Goal: Task Accomplishment & Management: Manage account settings

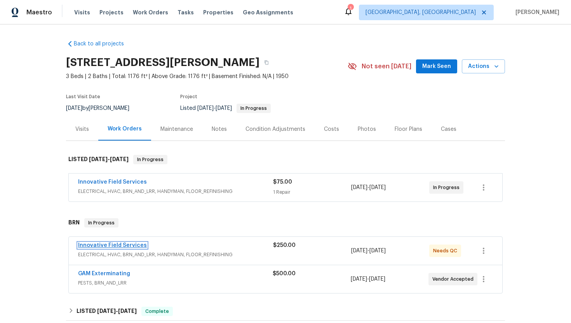
click at [123, 243] on link "Innovative Field Services" at bounding box center [112, 245] width 69 height 5
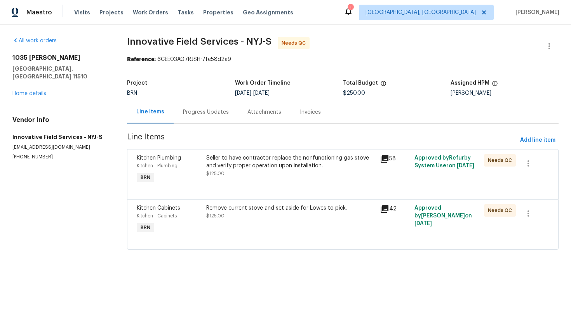
click at [209, 116] on div "Progress Updates" at bounding box center [206, 112] width 46 height 8
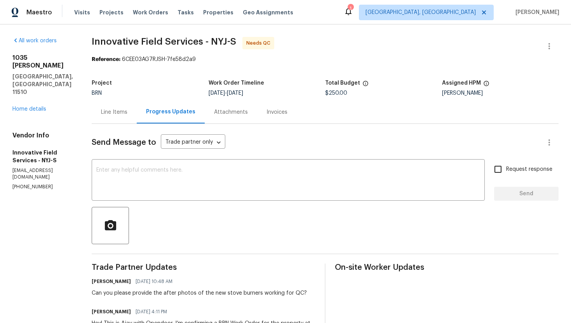
click at [117, 112] on div "Line Items" at bounding box center [114, 112] width 26 height 8
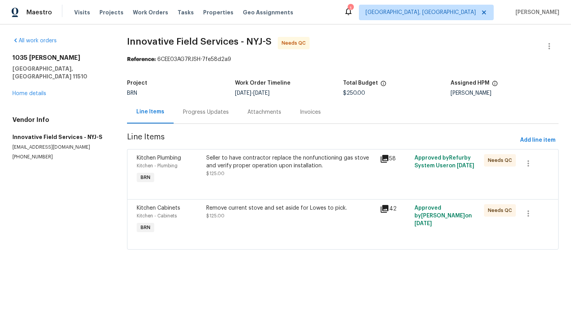
click at [253, 222] on div "Remove current stove and set aside for Lowes to pick. $125.00" at bounding box center [291, 220] width 174 height 36
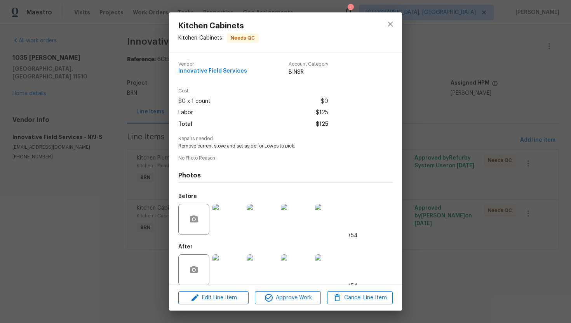
scroll to position [9, 0]
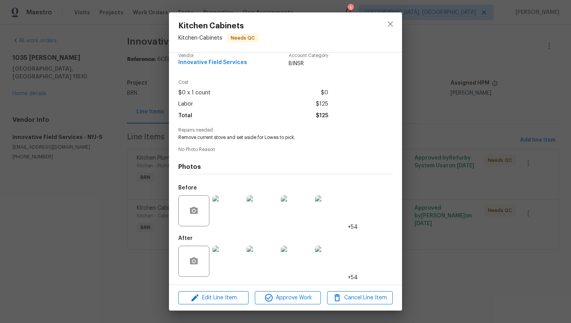
click at [223, 249] on img at bounding box center [227, 261] width 31 height 31
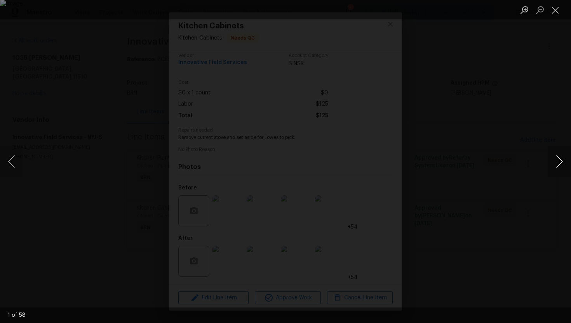
click at [551, 162] on button "Next image" at bounding box center [559, 161] width 23 height 31
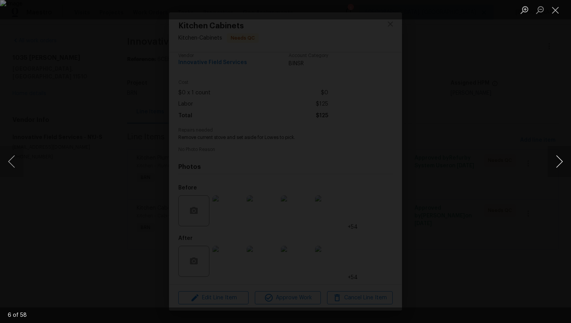
click at [551, 159] on button "Next image" at bounding box center [559, 161] width 23 height 31
click at [557, 10] on button "Close lightbox" at bounding box center [556, 10] width 16 height 14
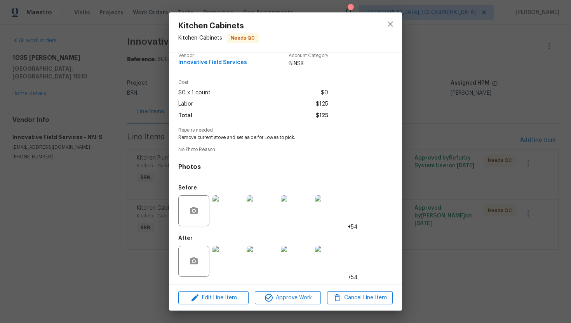
scroll to position [0, 0]
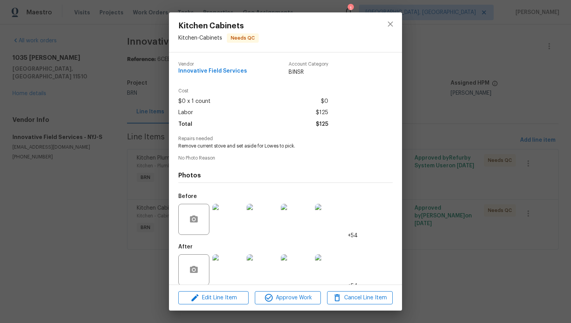
click at [237, 212] on img at bounding box center [227, 219] width 31 height 31
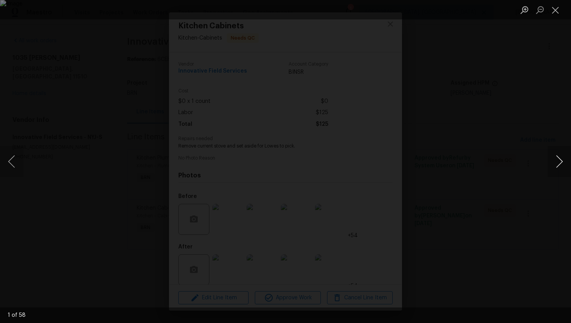
click at [563, 164] on button "Next image" at bounding box center [559, 161] width 23 height 31
click at [555, 4] on button "Close lightbox" at bounding box center [556, 10] width 16 height 14
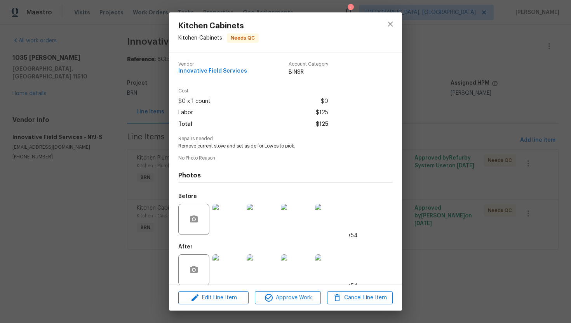
click at [381, 28] on div at bounding box center [390, 32] width 23 height 40
click at [382, 26] on button "close" at bounding box center [390, 24] width 19 height 19
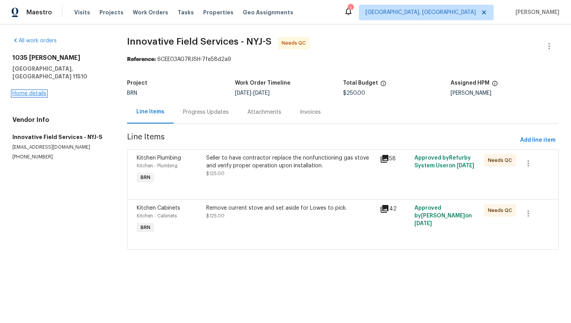
click at [32, 91] on link "Home details" at bounding box center [29, 93] width 34 height 5
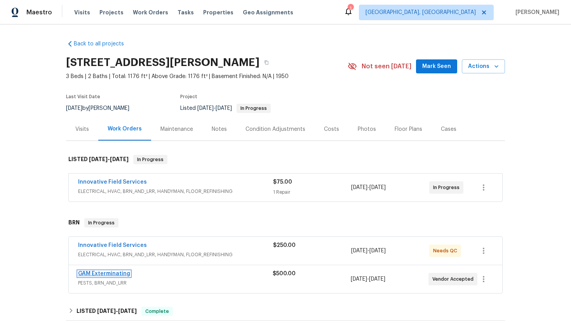
click at [99, 271] on link "GAM Exterminating" at bounding box center [104, 273] width 52 height 5
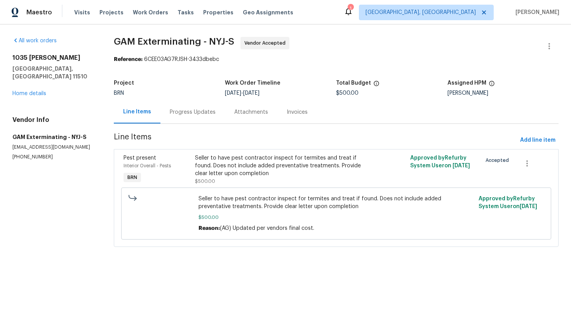
click at [196, 108] on div "Progress Updates" at bounding box center [192, 112] width 64 height 23
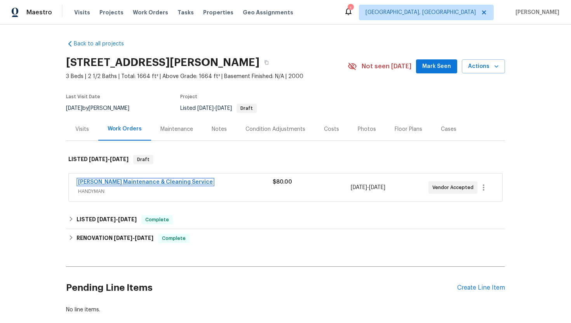
click at [114, 180] on link "Baker's Maintenance & Cleaning Service" at bounding box center [145, 181] width 135 height 5
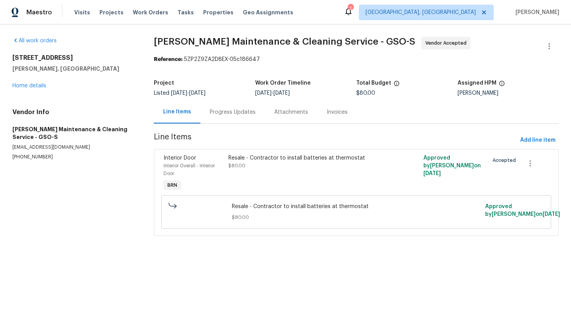
click at [230, 118] on div "Progress Updates" at bounding box center [232, 112] width 64 height 23
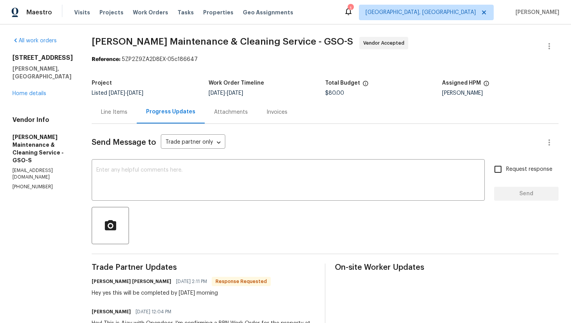
click at [125, 116] on div "Line Items" at bounding box center [114, 112] width 45 height 23
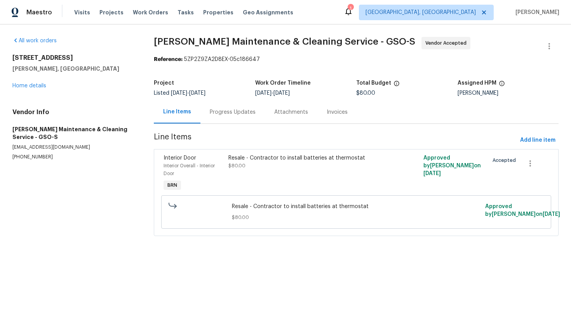
click at [210, 116] on div "Progress Updates" at bounding box center [233, 112] width 46 height 8
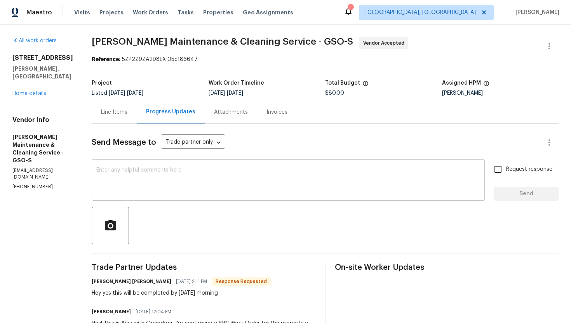
click at [194, 177] on textarea at bounding box center [288, 180] width 384 height 27
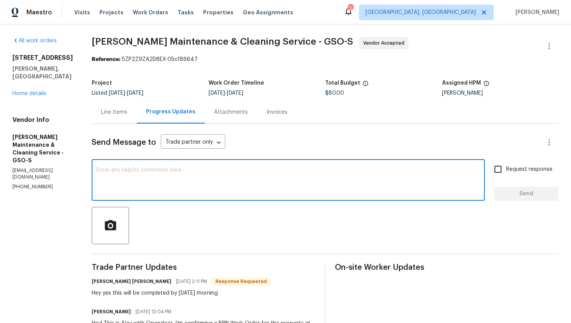
type textarea "Y"
type textarea "T"
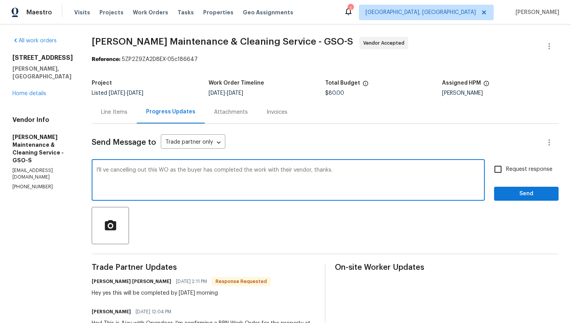
click at [115, 171] on textarea "I'll ve cancelling out this WO as the buyer has completed the work with their v…" at bounding box center [288, 180] width 384 height 27
type textarea "I'll be cancelling out this WO as the buyer has completed the work with their v…"
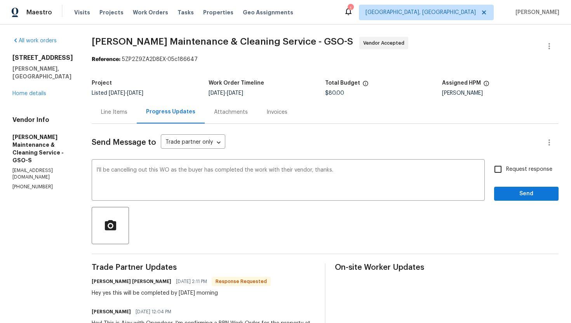
click at [510, 170] on span "Request response" at bounding box center [529, 169] width 46 height 8
click at [506, 170] on input "Request response" at bounding box center [498, 169] width 16 height 16
checkbox input "true"
click at [517, 188] on button "Send" at bounding box center [526, 194] width 64 height 14
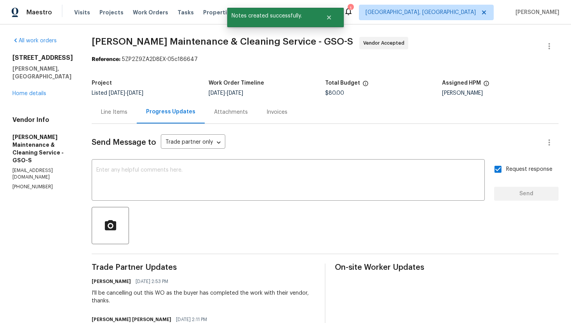
click at [127, 112] on div "Line Items" at bounding box center [114, 112] width 26 height 8
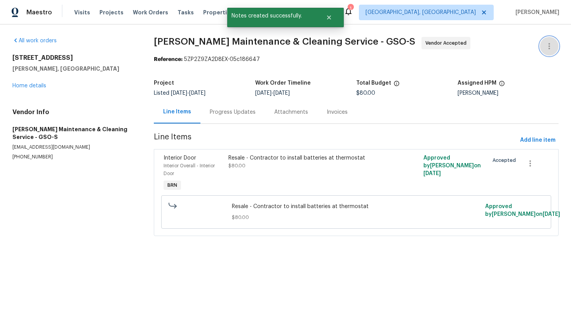
click at [550, 43] on icon "button" at bounding box center [549, 46] width 9 height 9
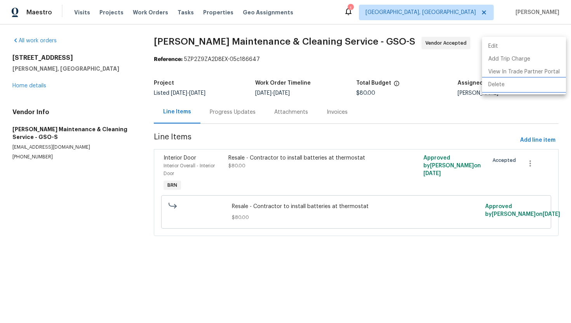
click at [529, 84] on li "Delete" at bounding box center [524, 84] width 84 height 13
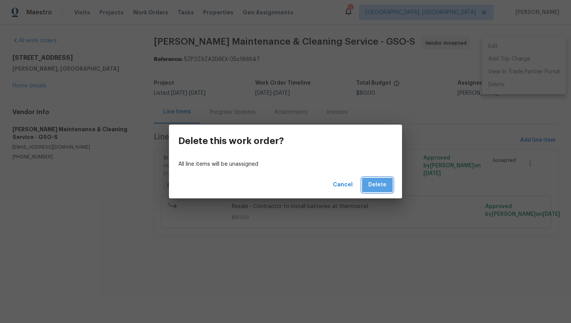
click at [386, 183] on span "Delete" at bounding box center [377, 185] width 18 height 10
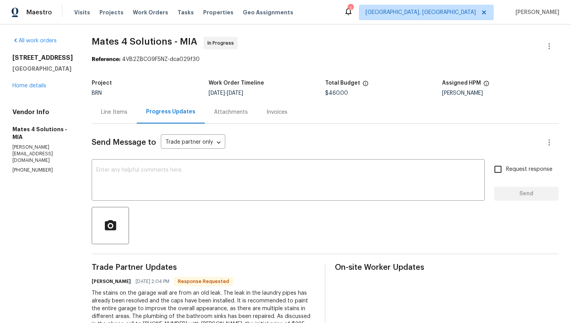
click at [125, 113] on div "Line Items" at bounding box center [114, 112] width 26 height 8
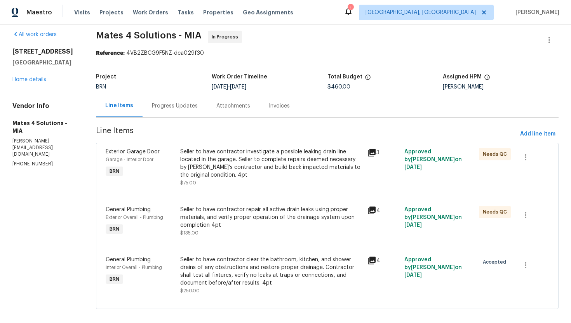
scroll to position [14, 0]
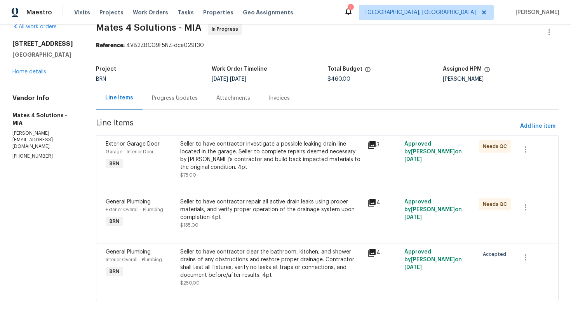
click at [186, 99] on div "Progress Updates" at bounding box center [175, 98] width 46 height 8
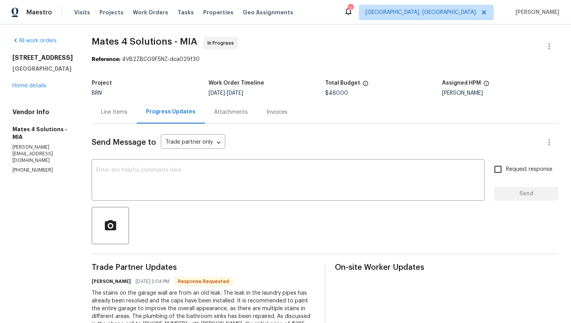
click at [125, 112] on div "Line Items" at bounding box center [114, 112] width 26 height 8
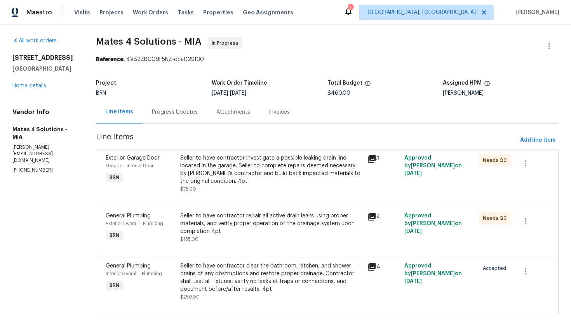
scroll to position [14, 0]
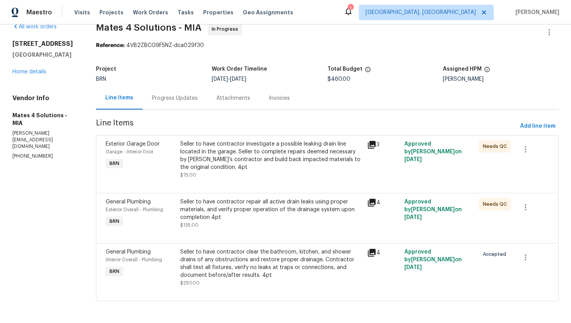
click at [228, 271] on div "Seller to have contractor clear the bathroom, kitchen, and shower drains of any…" at bounding box center [271, 263] width 182 height 31
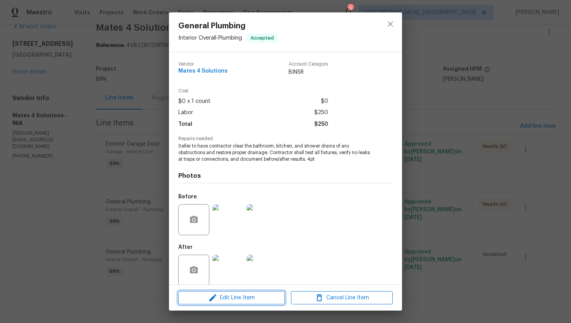
click at [225, 297] on span "Edit Line Item" at bounding box center [232, 298] width 102 height 10
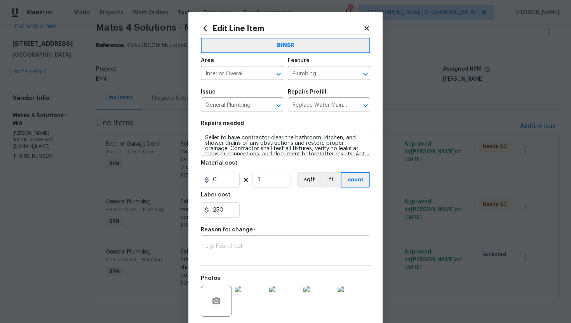
click at [235, 254] on textarea at bounding box center [285, 252] width 160 height 16
drag, startPoint x: 212, startPoint y: 212, endPoint x: 235, endPoint y: 212, distance: 22.9
click at [235, 212] on input "250" at bounding box center [220, 210] width 39 height 16
type input "385"
click at [283, 253] on textarea at bounding box center [285, 252] width 160 height 16
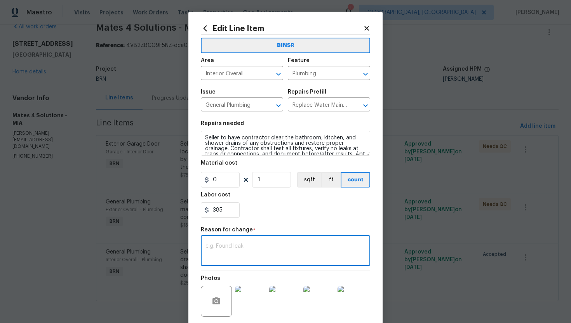
paste textarea "(AG) Updated per vendors final cost."
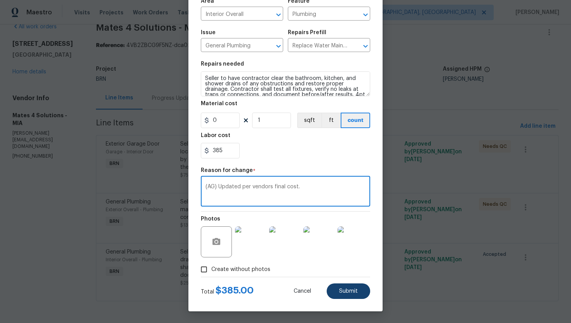
type textarea "(AG) Updated per vendors final cost."
click at [343, 287] on button "Submit" at bounding box center [349, 292] width 44 height 16
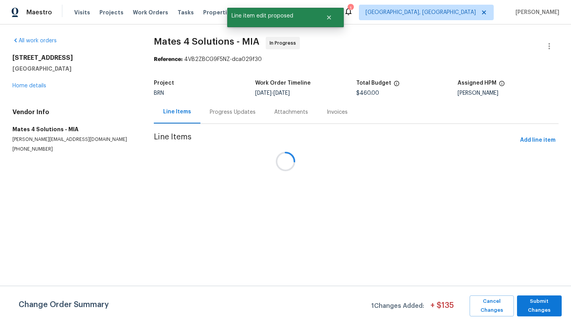
scroll to position [0, 0]
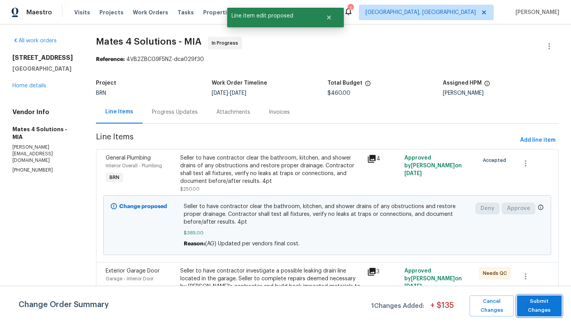
click at [537, 304] on span "Submit Changes" at bounding box center [539, 306] width 37 height 18
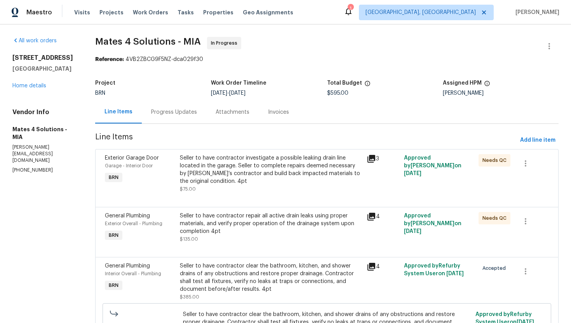
click at [179, 108] on div "Progress Updates" at bounding box center [174, 112] width 46 height 8
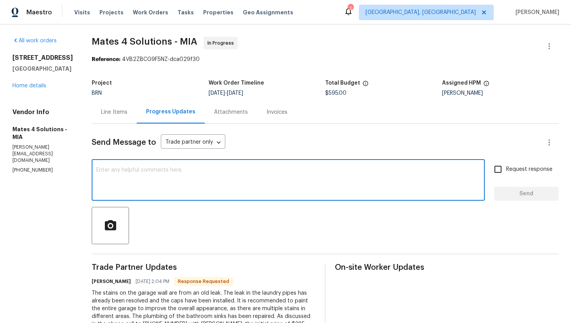
click at [190, 176] on textarea at bounding box center [288, 180] width 384 height 27
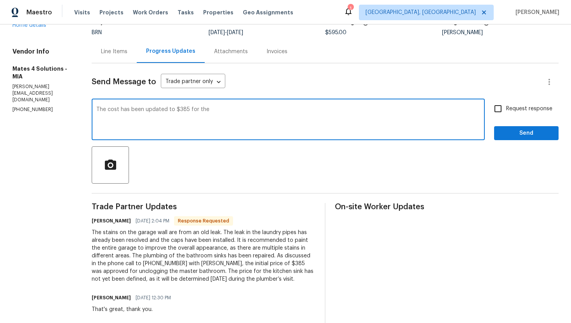
scroll to position [62, 0]
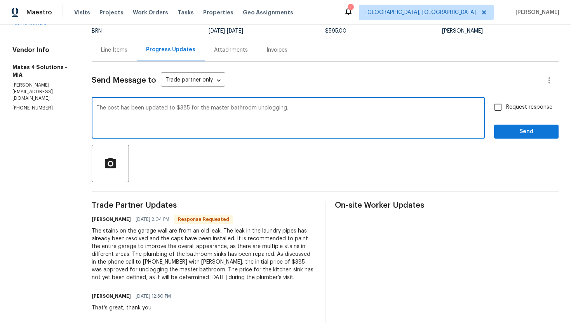
type textarea "The cost has been updated to $385 for the master bathroom unclogging."
click at [499, 101] on input "Request response" at bounding box center [498, 107] width 16 height 16
checkbox input "true"
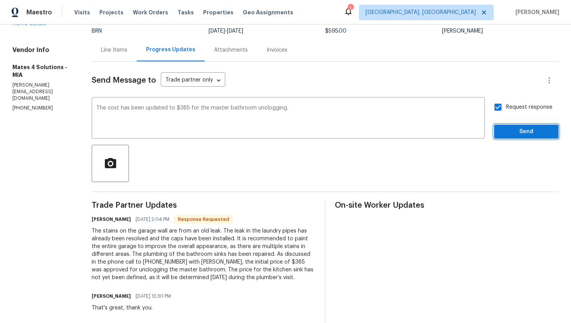
click at [513, 126] on button "Send" at bounding box center [526, 132] width 64 height 14
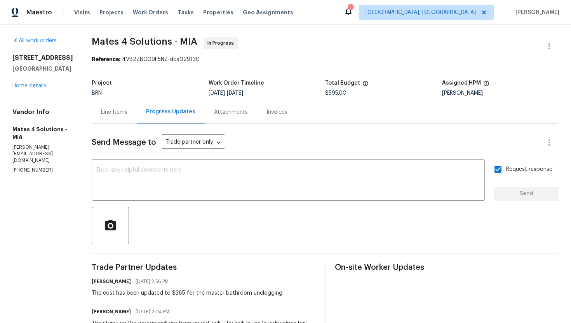
click at [127, 113] on div "Line Items" at bounding box center [114, 112] width 26 height 8
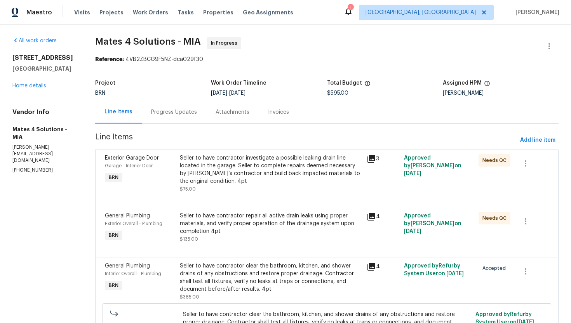
click at [196, 120] on div "Progress Updates" at bounding box center [174, 112] width 64 height 23
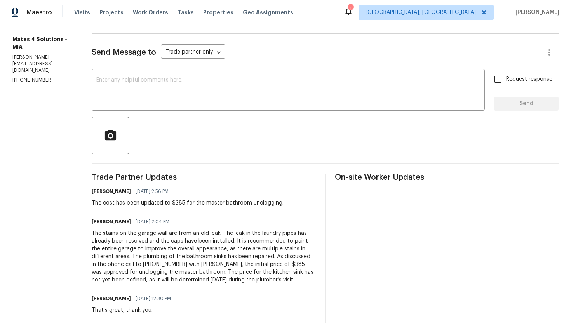
scroll to position [92, 0]
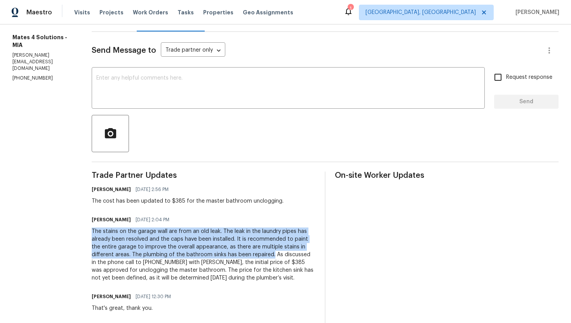
drag, startPoint x: 98, startPoint y: 231, endPoint x: 279, endPoint y: 254, distance: 182.1
click at [279, 254] on div "The stains on the garage wall are from an old leak. The leak in the laundry pip…" at bounding box center [204, 255] width 224 height 54
copy div "The stains on the garage wall are from an old leak. The leak in the laundry pip…"
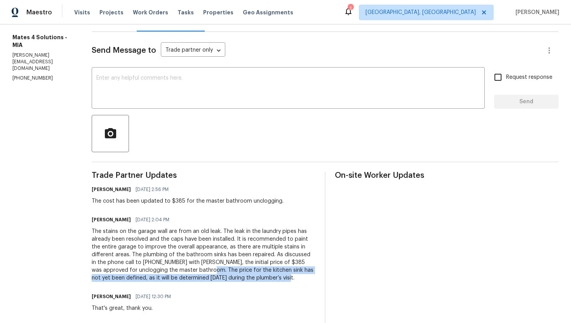
drag, startPoint x: 221, startPoint y: 272, endPoint x: 306, endPoint y: 283, distance: 85.8
click at [306, 283] on div "Trade Partner Updates Ajay Godson 09/17/2025 2:56 PM The cost has been updated …" at bounding box center [204, 319] width 224 height 295
copy div "The price for the kitchen sink has not yet been defined, as it will be determin…"
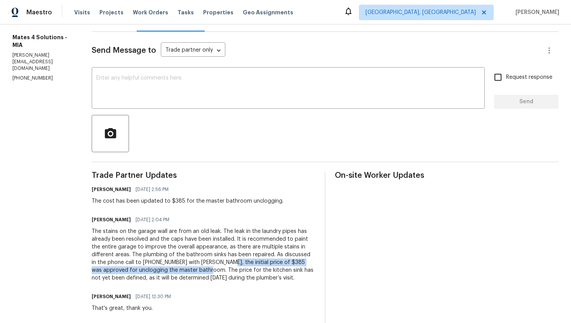
drag, startPoint x: 235, startPoint y: 263, endPoint x: 218, endPoint y: 268, distance: 17.7
click at [218, 268] on div "The stains on the garage wall are from an old leak. The leak in the laundry pip…" at bounding box center [204, 255] width 224 height 54
copy div "the initial price of $385 was approved for unclogging the master bathroom."
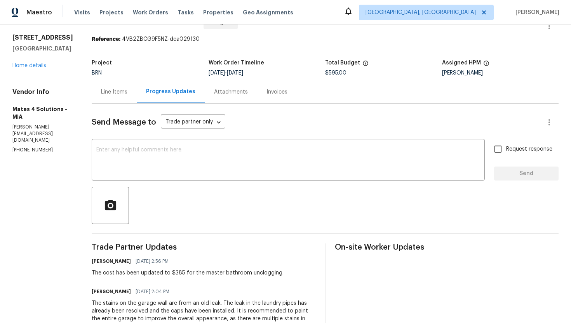
scroll to position [0, 0]
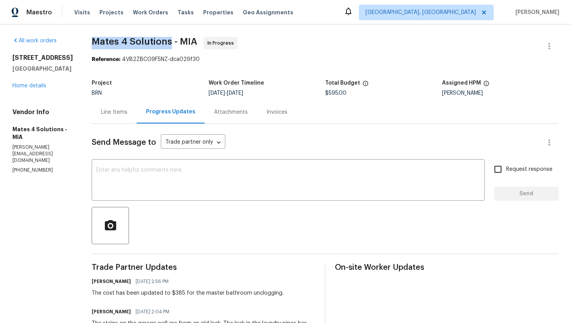
drag, startPoint x: 96, startPoint y: 41, endPoint x: 176, endPoint y: 41, distance: 79.6
click at [176, 41] on div "All work orders 4406 Daffodil Cir S Palm Beach Gardens, FL 33410 Home details V…" at bounding box center [285, 297] width 571 height 547
copy span "Mates 4 Solutions"
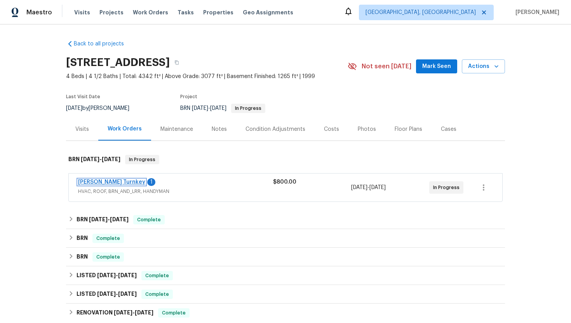
click at [101, 182] on link "[PERSON_NAME] Turnkey" at bounding box center [111, 181] width 67 height 5
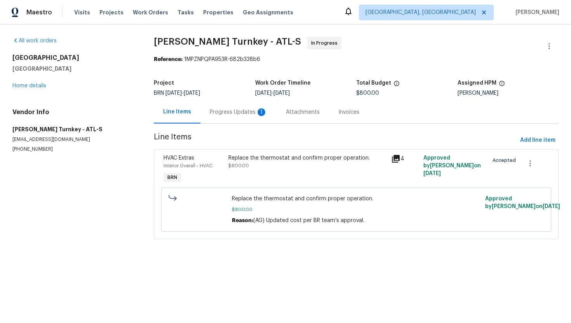
click at [232, 113] on div "Progress Updates 1" at bounding box center [238, 112] width 57 height 8
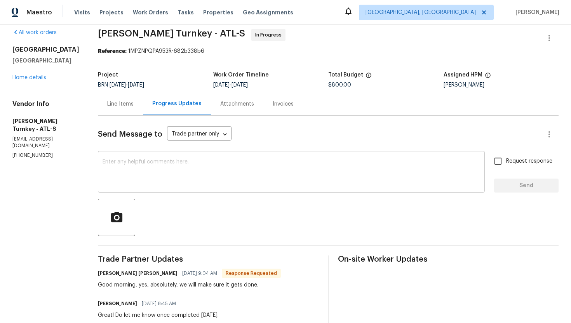
scroll to position [14, 0]
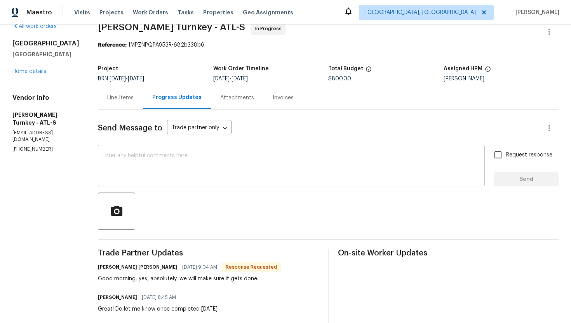
click at [231, 171] on textarea at bounding box center [292, 166] width 378 height 27
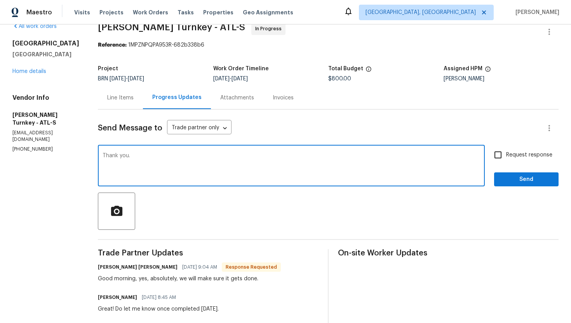
type textarea "Thank you."
click at [508, 156] on span "Request response" at bounding box center [529, 155] width 46 height 8
click at [506, 156] on input "Request response" at bounding box center [498, 155] width 16 height 16
checkbox input "true"
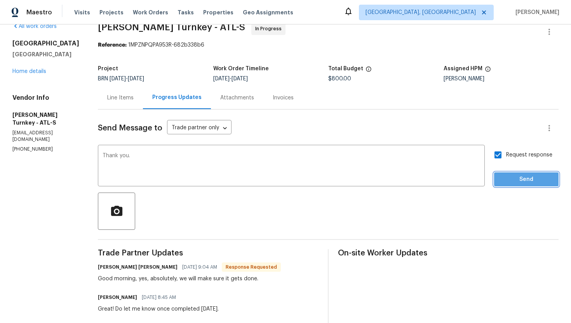
click at [512, 177] on span "Send" at bounding box center [526, 180] width 52 height 10
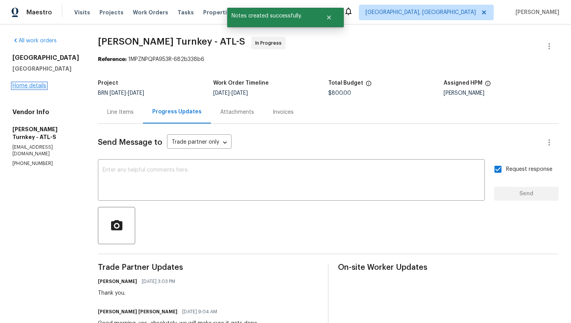
click at [35, 89] on link "Home details" at bounding box center [29, 85] width 34 height 5
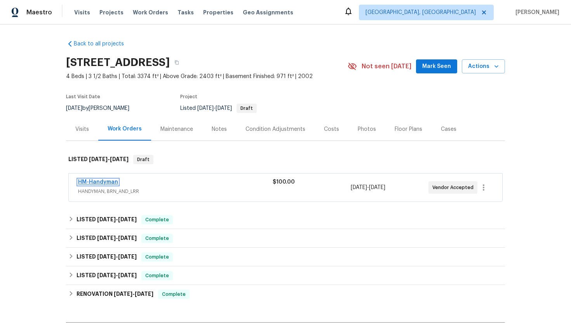
click at [100, 181] on link "HM-Handyman" at bounding box center [98, 181] width 40 height 5
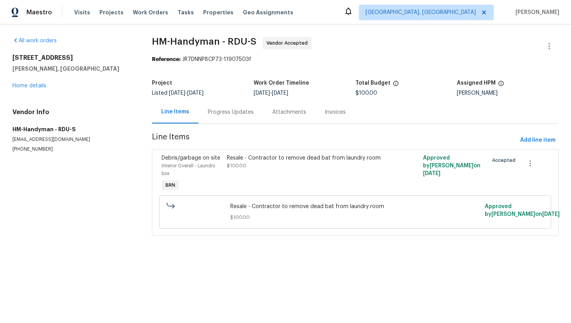
click at [221, 109] on div "Progress Updates" at bounding box center [231, 112] width 46 height 8
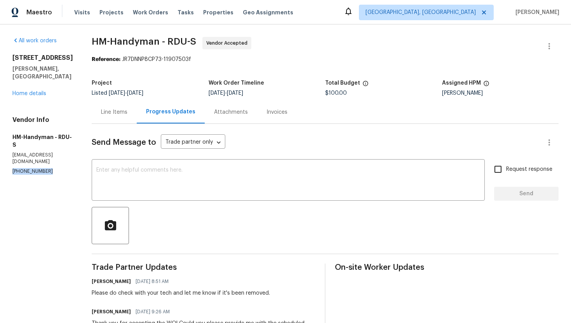
drag, startPoint x: 11, startPoint y: 149, endPoint x: 56, endPoint y: 151, distance: 44.3
click at [56, 150] on div "All work orders [STREET_ADDRESS][PERSON_NAME] Home details Vendor Info HM-Handy…" at bounding box center [285, 247] width 571 height 447
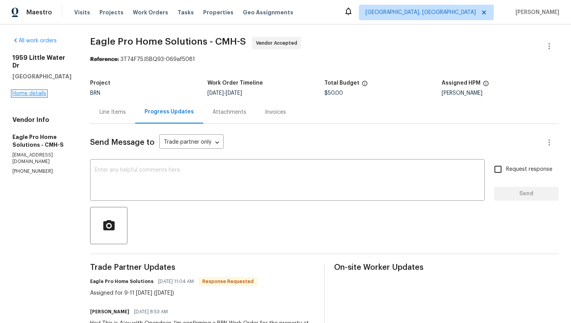
click at [30, 91] on link "Home details" at bounding box center [29, 93] width 34 height 5
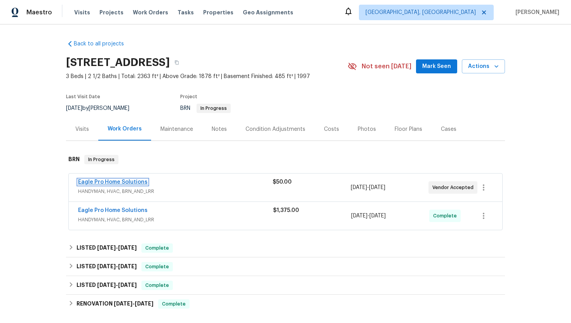
click at [120, 183] on link "Eagle Pro Home Solutions" at bounding box center [113, 181] width 70 height 5
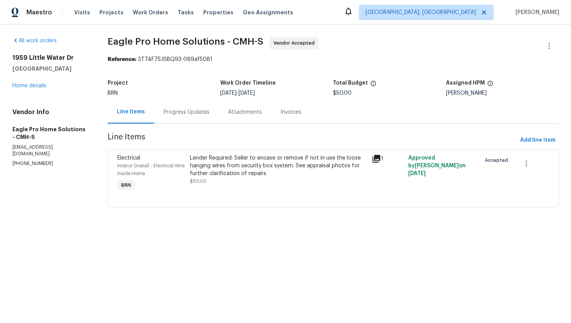
click at [186, 118] on div "Progress Updates" at bounding box center [186, 112] width 64 height 23
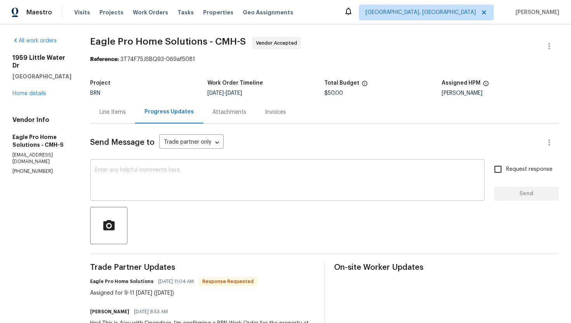
click at [212, 183] on textarea at bounding box center [287, 180] width 385 height 27
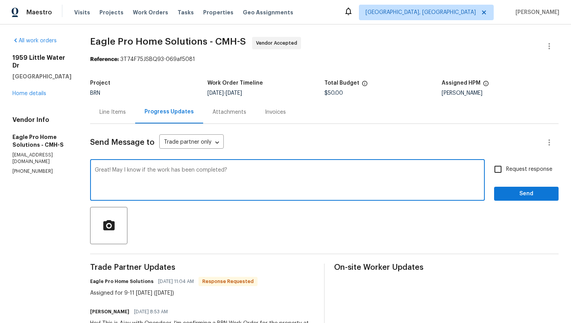
type textarea "Great! May I know if the work has been completed?"
click at [511, 172] on span "Request response" at bounding box center [529, 169] width 46 height 8
click at [506, 172] on input "Request response" at bounding box center [498, 169] width 16 height 16
checkbox input "true"
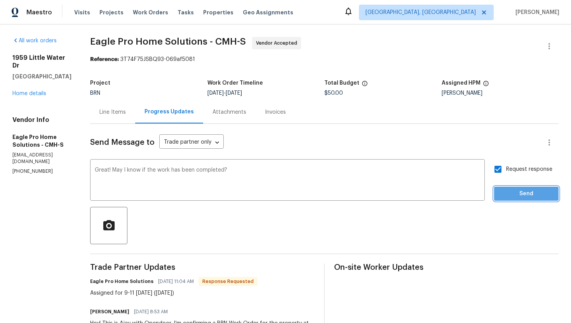
click at [521, 190] on span "Send" at bounding box center [526, 194] width 52 height 10
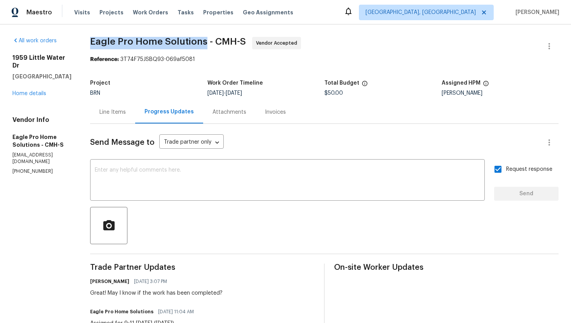
drag, startPoint x: 109, startPoint y: 42, endPoint x: 224, endPoint y: 39, distance: 115.0
click at [224, 39] on div "All work orders 1959 Little Water Dr Columbus, OH 43223 Home details Vendor Inf…" at bounding box center [285, 225] width 571 height 402
copy span "Eagle Pro Home Solutions"
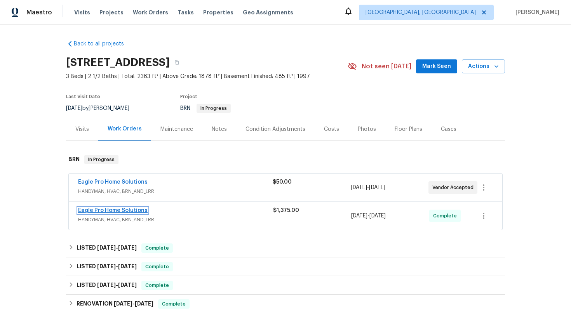
click at [109, 210] on link "Eagle Pro Home Solutions" at bounding box center [113, 210] width 70 height 5
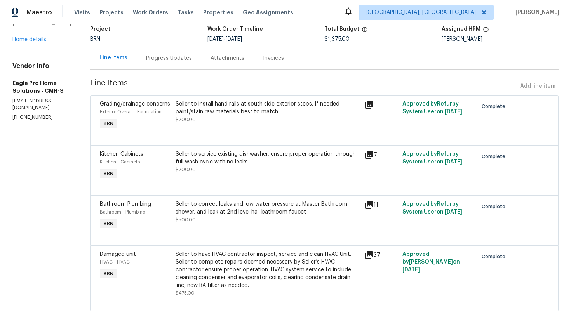
scroll to position [56, 0]
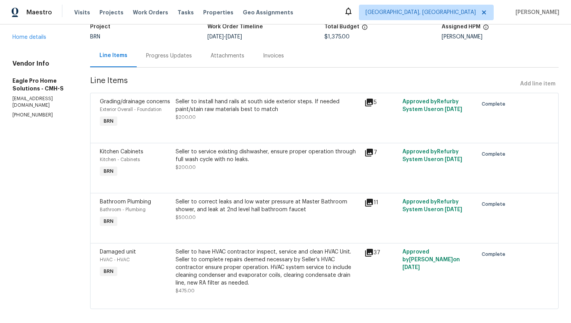
click at [229, 221] on div "Seller to correct leaks and low water pressure at Master Bathroom shower, and l…" at bounding box center [268, 209] width 185 height 23
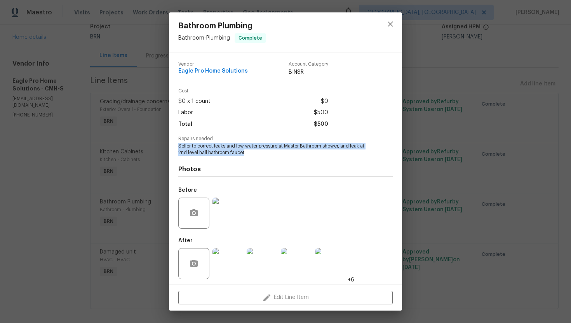
drag, startPoint x: 177, startPoint y: 146, endPoint x: 254, endPoint y: 153, distance: 77.2
click at [254, 153] on div "Vendor Eagle Pro Home Solutions Account Category BINSR Cost $0 x 1 count $0 Lab…" at bounding box center [285, 168] width 233 height 232
copy span "Seller to correct leaks and low water pressure at Master Bathroom shower, and l…"
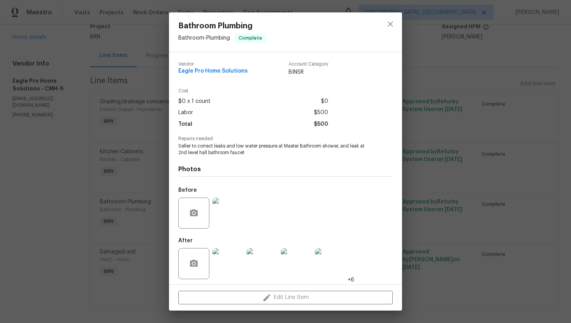
click at [155, 166] on div "Bathroom Plumbing Bathroom - Plumbing Complete Vendor Eagle Pro Home Solutions …" at bounding box center [285, 161] width 571 height 323
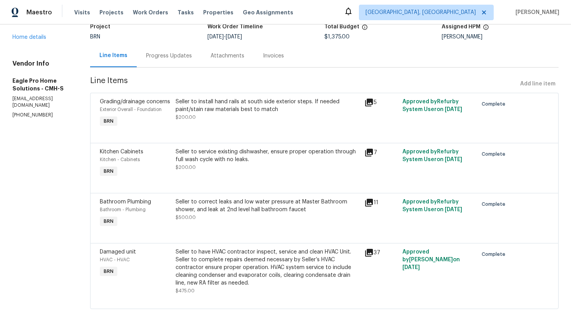
scroll to position [73, 0]
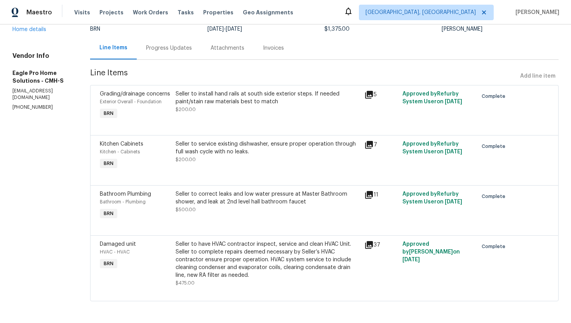
click at [233, 261] on div "Seller to have HVAC contractor inspect, service and clean HVAC Unit. Seller to …" at bounding box center [268, 259] width 185 height 39
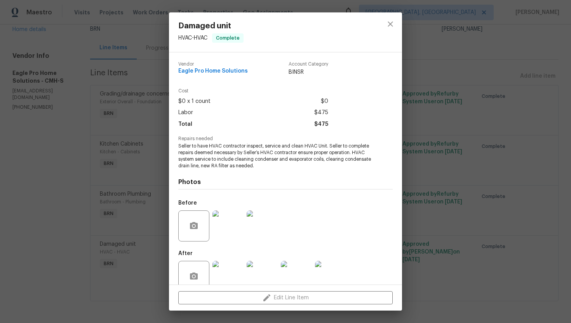
click at [230, 165] on span "Seller to have HVAC contractor inspect, service and clean HVAC Unit. Seller to …" at bounding box center [274, 156] width 193 height 26
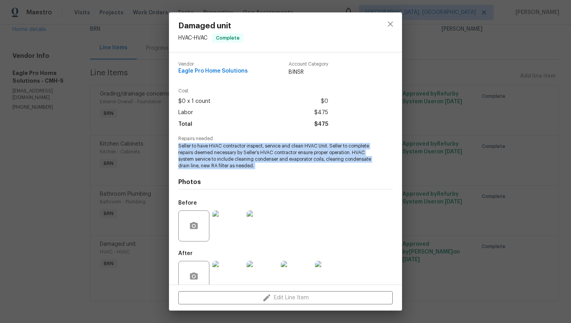
copy span "Seller to have HVAC contractor inspect, service and clean HVAC Unit. Seller to …"
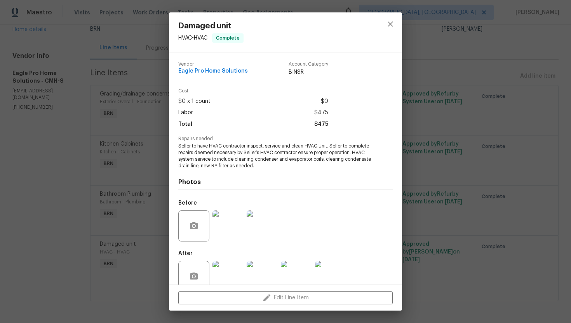
click at [122, 133] on div "Damaged unit HVAC - HVAC Complete Vendor Eagle Pro Home Solutions Account Categ…" at bounding box center [285, 161] width 571 height 323
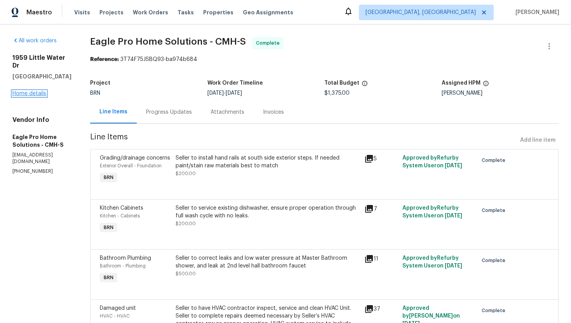
click at [33, 91] on link "Home details" at bounding box center [29, 93] width 34 height 5
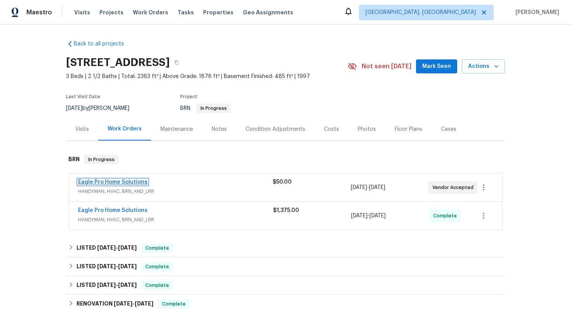
click at [127, 181] on link "Eagle Pro Home Solutions" at bounding box center [113, 181] width 70 height 5
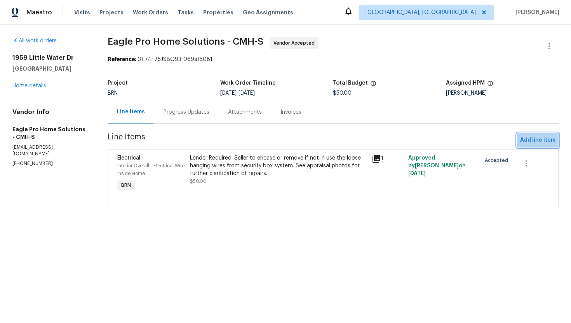
click at [543, 139] on span "Add line item" at bounding box center [537, 141] width 35 height 10
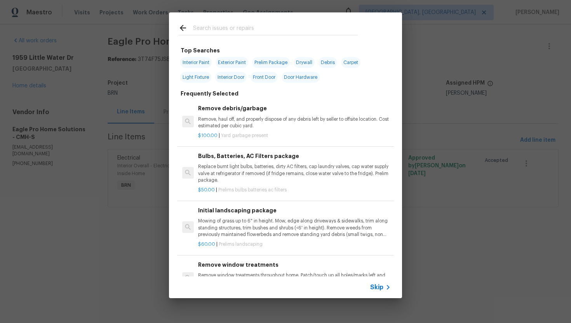
click at [377, 287] on span "Skip" at bounding box center [376, 288] width 13 height 8
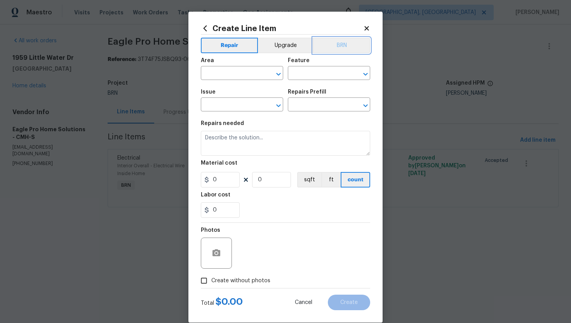
click at [342, 47] on button "BRN" at bounding box center [341, 46] width 57 height 16
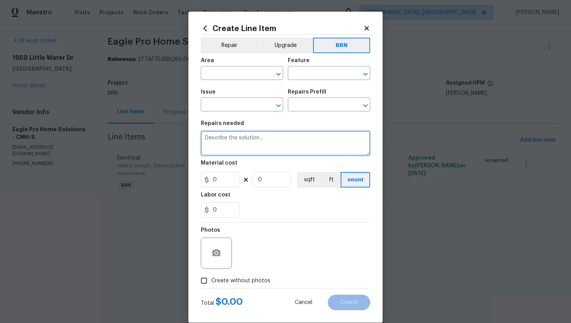
click at [263, 145] on textarea at bounding box center [285, 143] width 169 height 25
paste textarea "Seller to correct leaks and low water pressure at Master Bathroom shower, and l…"
click at [205, 139] on textarea "Seller to correct leaks and low water pressure at Master Bathroom shower, and l…" at bounding box center [285, 143] width 169 height 25
type textarea "Rework - Seller to correct leaks and low water pressure at Master Bathroom show…"
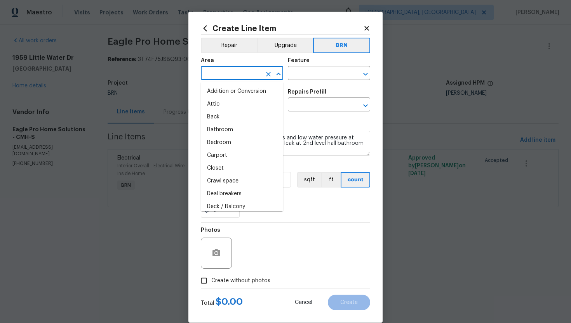
click at [227, 73] on input "text" at bounding box center [231, 74] width 61 height 12
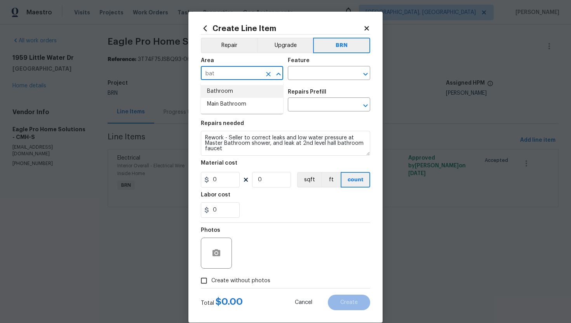
click at [238, 89] on li "Bathroom" at bounding box center [242, 91] width 82 height 13
type input "Bathroom"
click at [299, 77] on input "text" at bounding box center [318, 74] width 61 height 12
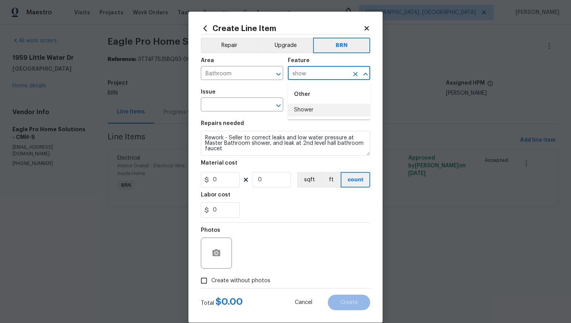
click at [307, 111] on li "Shower" at bounding box center [329, 110] width 82 height 13
type input "Shower"
click at [235, 106] on input "text" at bounding box center [231, 105] width 61 height 12
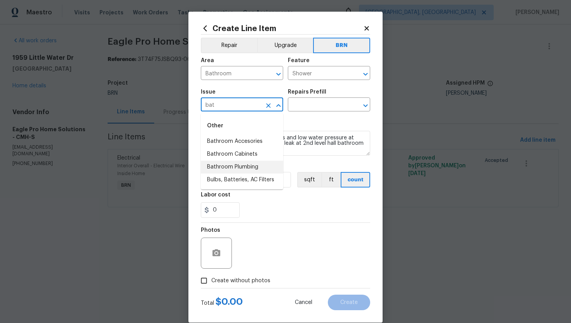
click at [244, 164] on li "Bathroom Plumbing" at bounding box center [242, 167] width 82 height 13
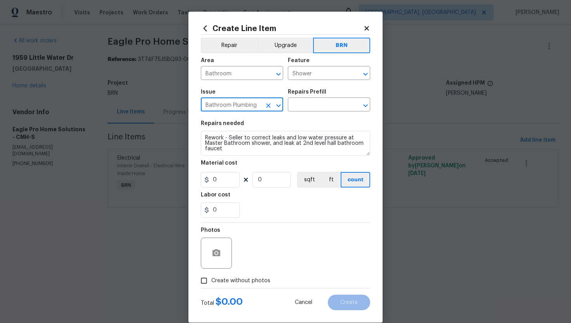
type input "Bathroom Plumbing"
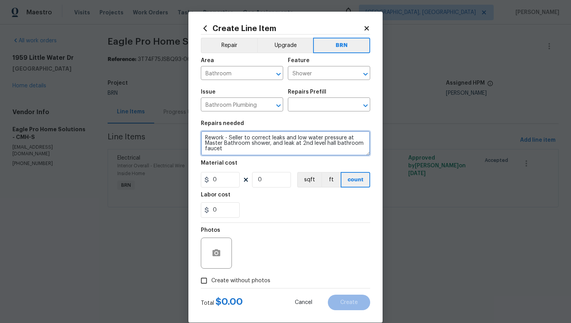
drag, startPoint x: 204, startPoint y: 136, endPoint x: 238, endPoint y: 162, distance: 42.2
click at [238, 162] on section "Repairs needed Rework - Seller to correct leaks and low water pressure at Maste…" at bounding box center [285, 169] width 169 height 106
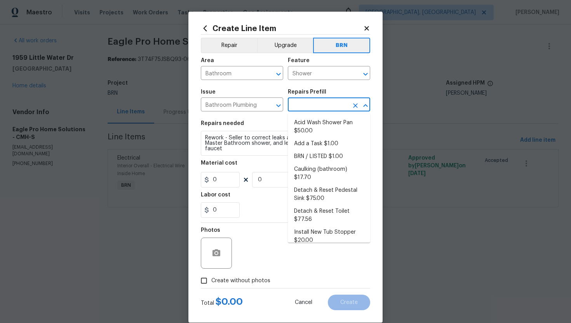
click at [304, 110] on input "text" at bounding box center [318, 105] width 61 height 12
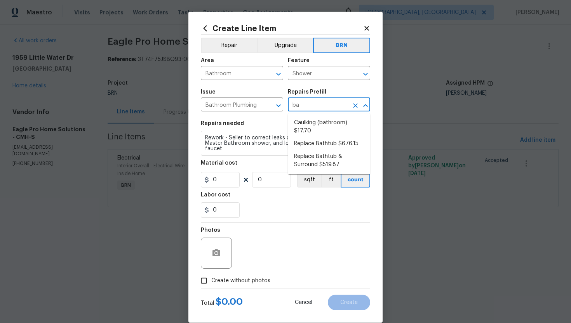
type input "bat"
click at [318, 151] on li "Replace Bathtub & Surround $519.87" at bounding box center [329, 160] width 82 height 21
type input "Plumbing"
type input "Replace Bathtub & Surround $519.87"
type textarea "Remove the existing bath tub & surround, confirm that the drain is still usable…"
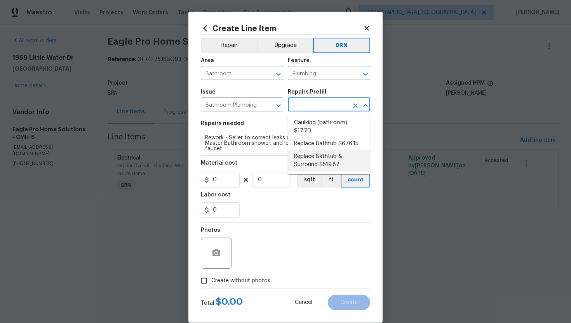
type input "519.87"
type input "1"
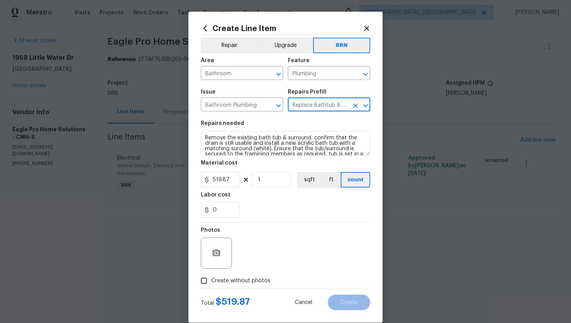
type input "Replace Bathtub & Surround $519.87"
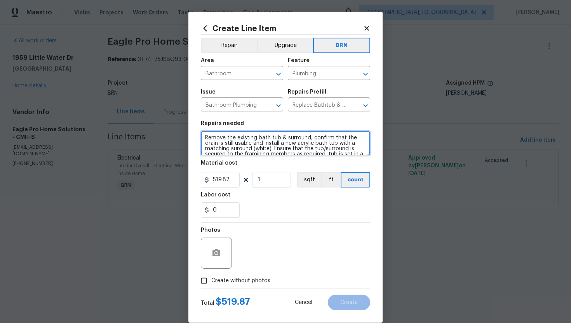
scroll to position [16, 0]
drag, startPoint x: 204, startPoint y: 138, endPoint x: 248, endPoint y: 166, distance: 52.7
click at [248, 166] on section "Repairs needed Remove the existing bath tub & surround, confirm that the drain …" at bounding box center [285, 169] width 169 height 106
paste textarea "work - Seller to correct leaks and low water pressure at Master Bathroom shower…"
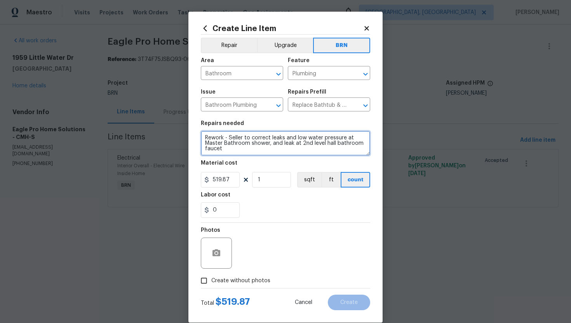
type textarea "Rework - Seller to correct leaks and low water pressure at Master Bathroom show…"
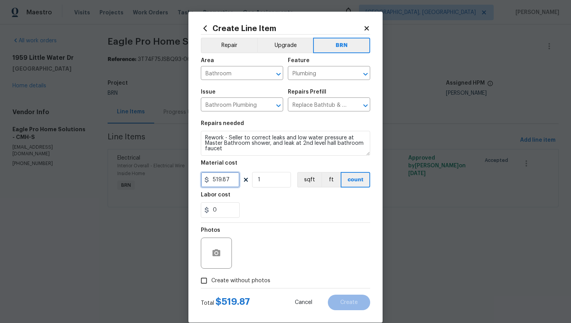
drag, startPoint x: 232, startPoint y: 180, endPoint x: 202, endPoint y: 180, distance: 29.9
click at [202, 180] on input "519.87" at bounding box center [220, 180] width 39 height 16
type input "0"
click at [222, 211] on input "0" at bounding box center [220, 210] width 39 height 16
type input "1"
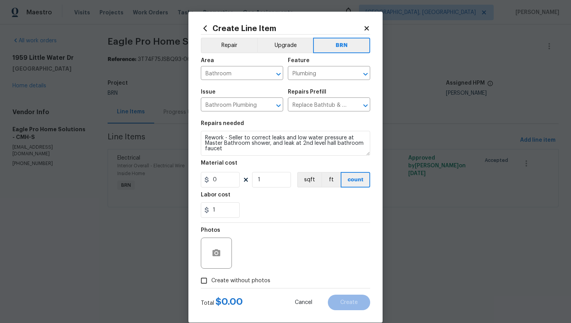
click at [280, 241] on div "Photos" at bounding box center [285, 248] width 169 height 50
click at [247, 279] on span "Create without photos" at bounding box center [240, 281] width 59 height 8
click at [211, 279] on input "Create without photos" at bounding box center [204, 280] width 15 height 15
checkbox input "true"
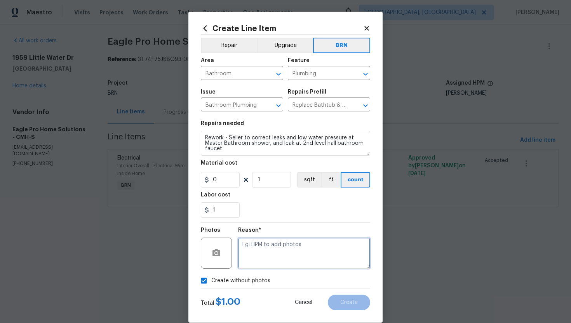
click at [273, 254] on textarea at bounding box center [304, 253] width 132 height 31
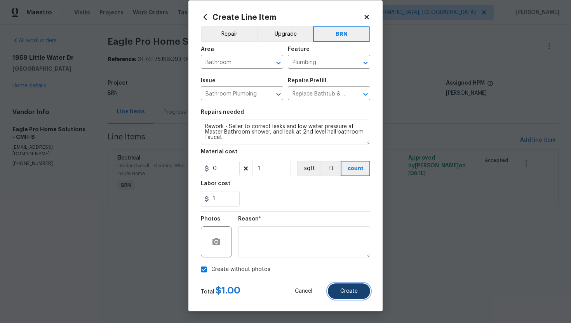
click at [350, 291] on span "Create" at bounding box center [348, 292] width 17 height 6
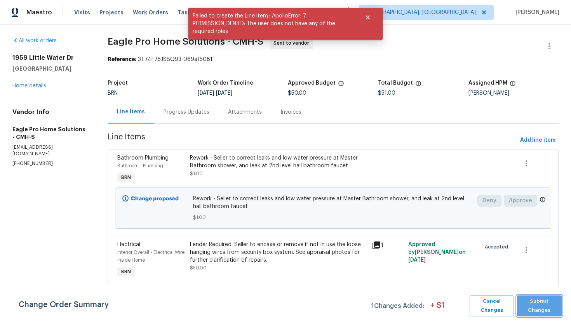
click at [538, 306] on span "Submit Changes" at bounding box center [539, 306] width 37 height 18
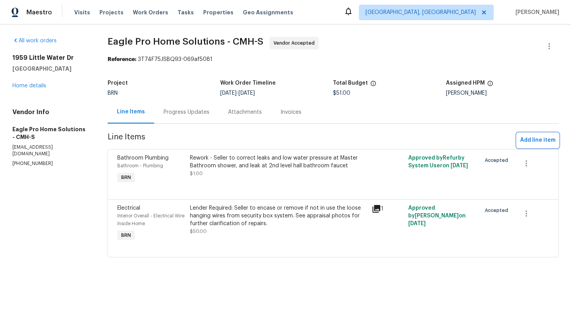
click at [535, 143] on span "Add line item" at bounding box center [537, 141] width 35 height 10
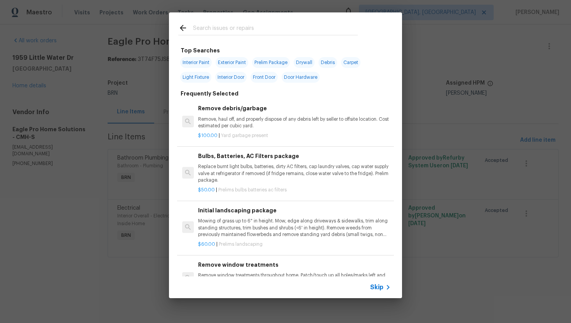
click at [383, 289] on span "Skip" at bounding box center [376, 288] width 13 height 8
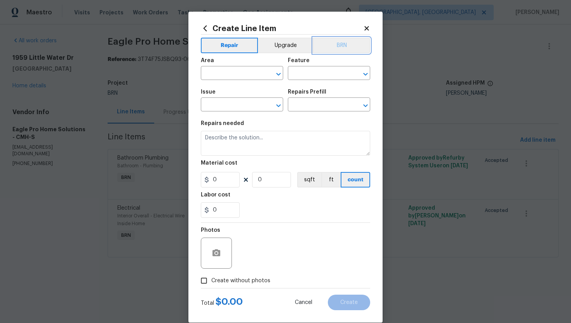
click at [341, 42] on button "BRN" at bounding box center [341, 46] width 57 height 16
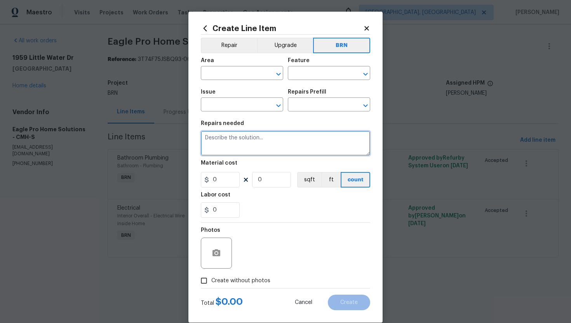
click at [327, 148] on textarea at bounding box center [285, 143] width 169 height 25
paste textarea "Seller to have HVAC contractor inspect, service and clean HVAC Unit. Seller to …"
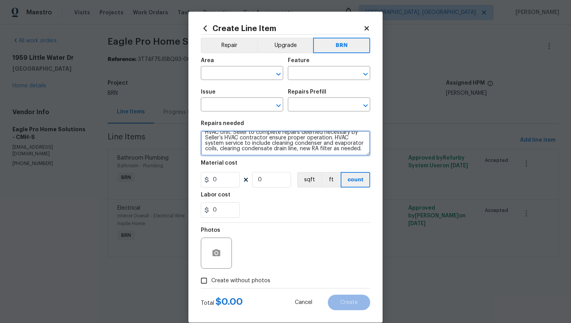
scroll to position [0, 0]
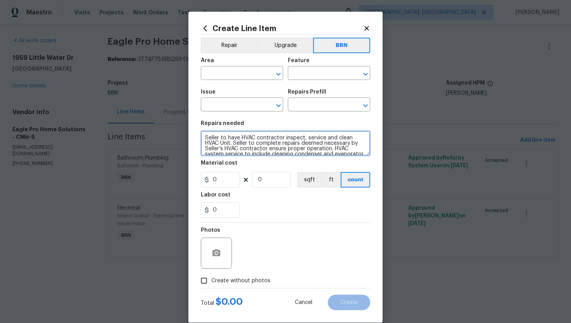
click at [206, 139] on textarea "Seller to have HVAC contractor inspect, service and clean HVAC Unit. Seller to …" at bounding box center [285, 143] width 169 height 25
type textarea "Rework - Seller to have HVAC contractor inspect, service and clean HVAC Unit. S…"
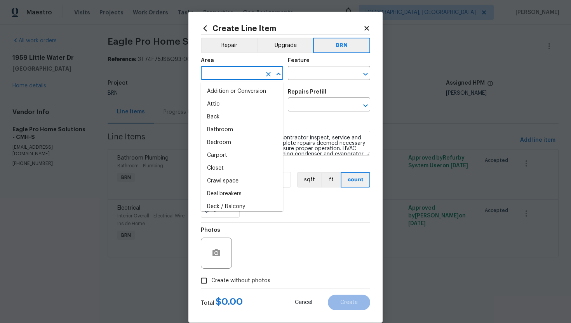
click at [218, 76] on input "text" at bounding box center [231, 74] width 61 height 12
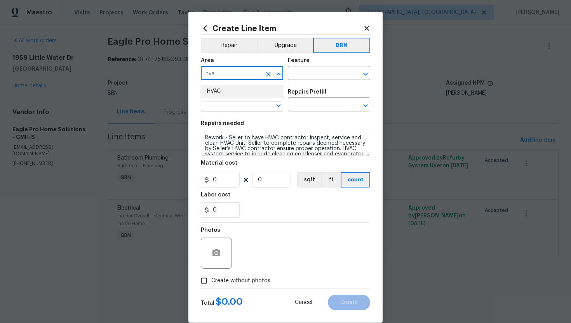
click at [228, 91] on li "HVAC" at bounding box center [242, 91] width 82 height 13
type input "HVAC"
click at [301, 78] on input "text" at bounding box center [318, 74] width 61 height 12
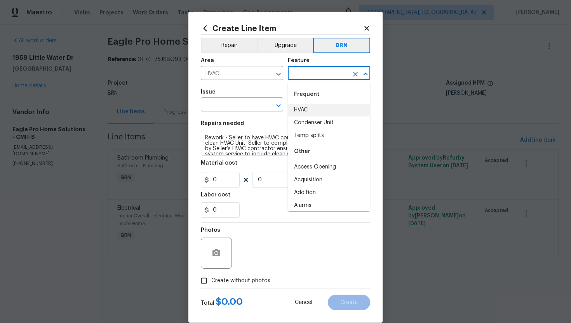
click at [312, 111] on li "HVAC" at bounding box center [329, 110] width 82 height 13
type input "HVAC"
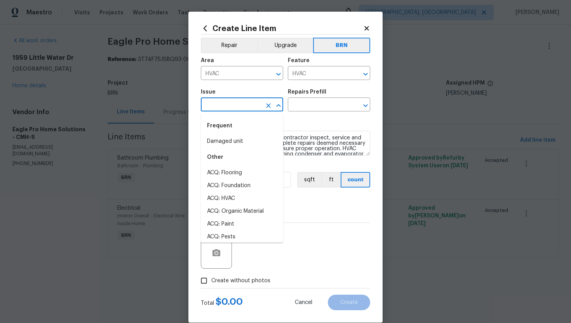
click at [244, 108] on input "text" at bounding box center [231, 105] width 61 height 12
click at [244, 143] on li "Damaged unit" at bounding box center [242, 141] width 82 height 13
type input "Damaged unit"
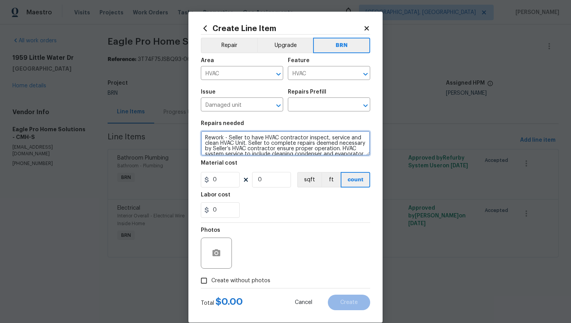
scroll to position [16, 0]
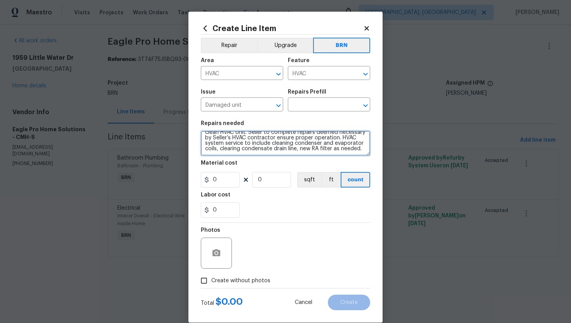
drag, startPoint x: 204, startPoint y: 139, endPoint x: 252, endPoint y: 168, distance: 56.2
click at [252, 168] on section "Repairs needed Rework - Seller to have HVAC contractor inspect, service and cle…" at bounding box center [285, 169] width 169 height 106
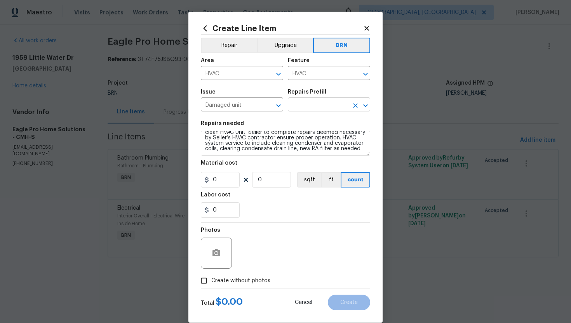
click at [328, 106] on input "text" at bounding box center [318, 105] width 61 height 12
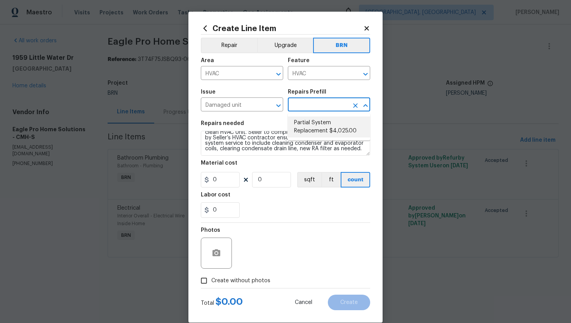
click at [324, 129] on li "Partial System Replacement $4,025.00" at bounding box center [329, 127] width 82 height 21
type input "Partial System Replacement $4,025.00"
type textarea "Acquisition Scope: Non-Functional HVAC. Partial System Replacement"
type input "4025"
type input "1"
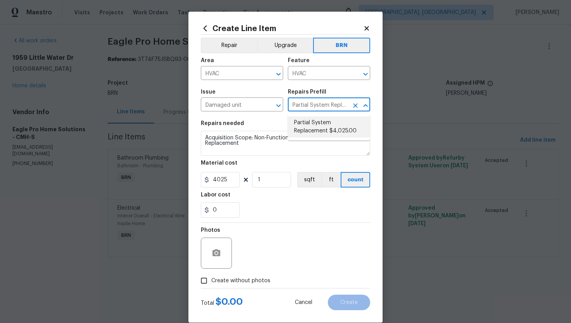
scroll to position [0, 0]
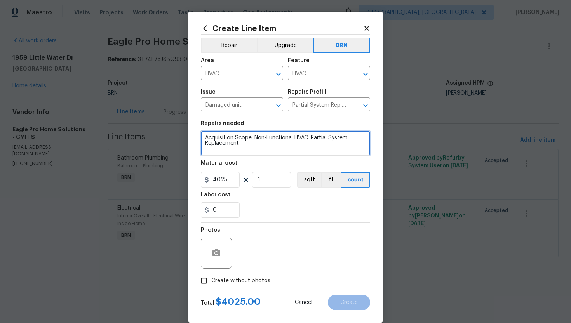
drag, startPoint x: 204, startPoint y: 138, endPoint x: 274, endPoint y: 170, distance: 77.0
click at [274, 170] on section "Repairs needed Acquisition Scope: Non-Functional HVAC. Partial System Replaceme…" at bounding box center [285, 169] width 169 height 106
paste textarea "Rework - Seller to have HVAC contractor inspect, service and clean HVAC Unit. S…"
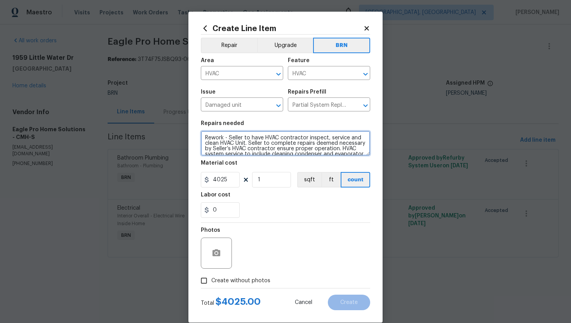
scroll to position [12, 0]
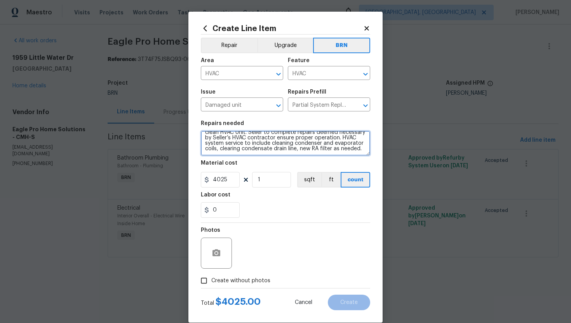
type textarea "Rework - Seller to have HVAC contractor inspect, service and clean HVAC Unit. S…"
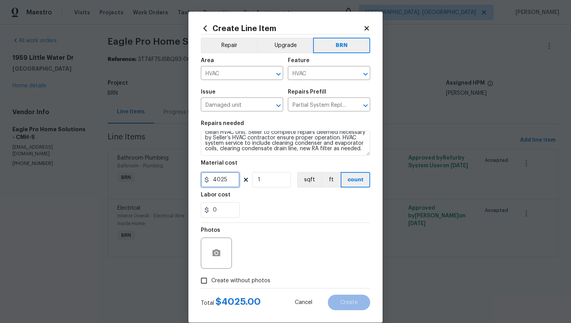
drag, startPoint x: 232, startPoint y: 178, endPoint x: 200, endPoint y: 181, distance: 31.6
click at [200, 181] on div "Create Line Item Repair Upgrade BRN Area HVAC ​ Feature HVAC ​ Issue Damaged un…" at bounding box center [285, 167] width 194 height 311
type input "0"
click at [223, 211] on input "0" at bounding box center [220, 210] width 39 height 16
type input "1"
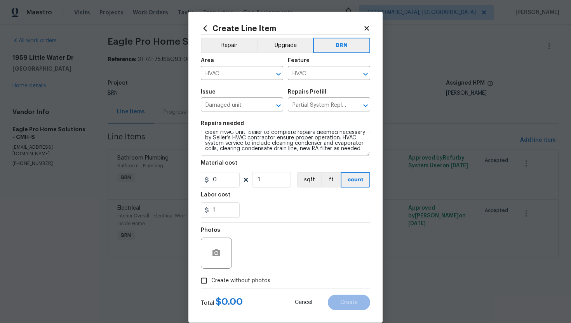
click at [256, 252] on div "Photos" at bounding box center [285, 248] width 169 height 50
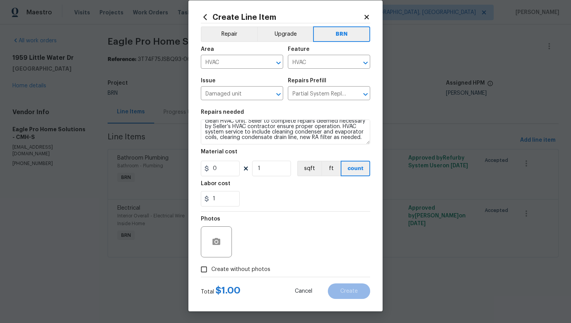
click at [249, 267] on span "Create without photos" at bounding box center [240, 270] width 59 height 8
click at [211, 267] on input "Create without photos" at bounding box center [204, 269] width 15 height 15
checkbox input "true"
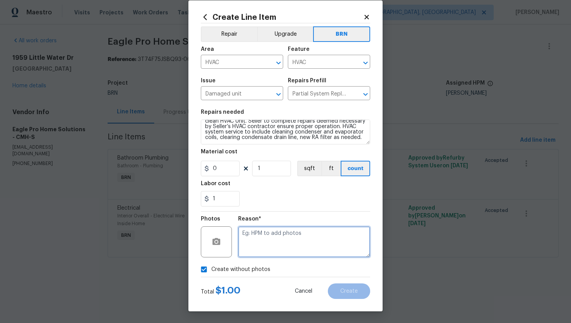
click at [276, 251] on textarea at bounding box center [304, 241] width 132 height 31
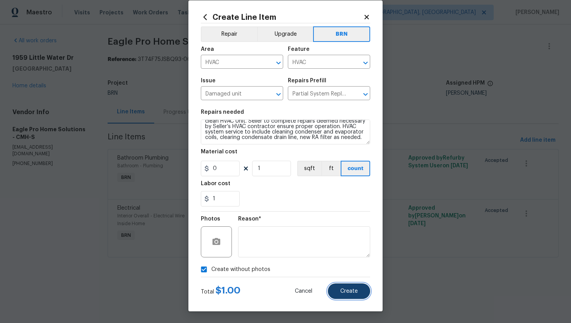
click at [344, 284] on button "Create" at bounding box center [349, 292] width 42 height 16
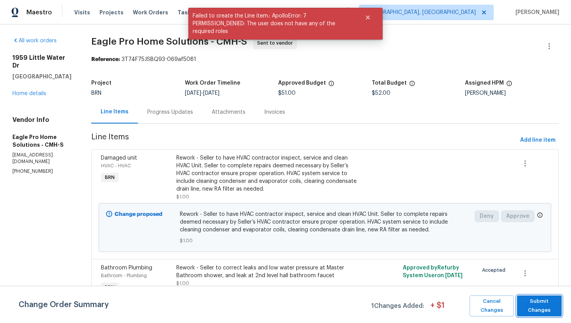
click at [536, 298] on span "Submit Changes" at bounding box center [539, 306] width 37 height 18
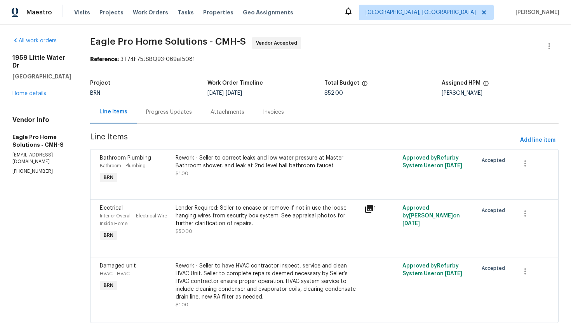
click at [259, 158] on div "Rework - Seller to correct leaks and low water pressure at Master Bathroom show…" at bounding box center [268, 162] width 185 height 16
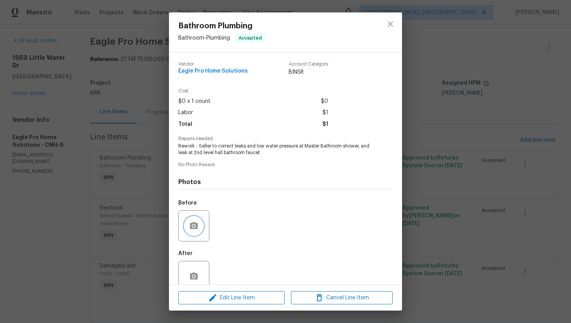
click at [199, 222] on button "button" at bounding box center [194, 226] width 19 height 19
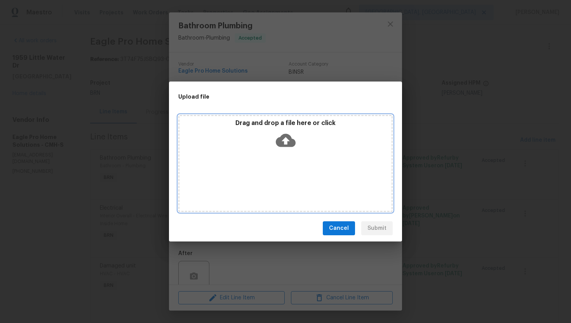
click at [284, 143] on icon at bounding box center [286, 141] width 20 height 20
click at [283, 139] on icon at bounding box center [286, 141] width 20 height 20
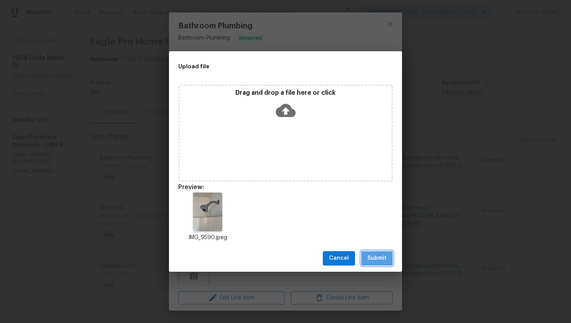
click at [378, 259] on span "Submit" at bounding box center [376, 259] width 19 height 10
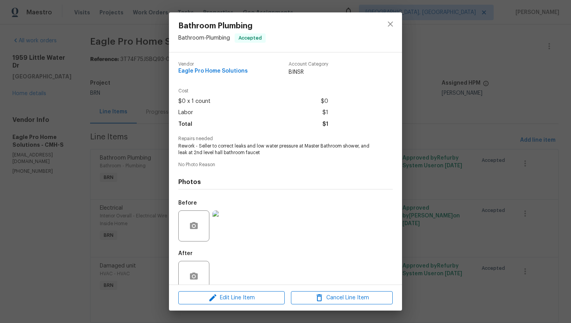
click at [135, 150] on div "Bathroom Plumbing Bathroom - Plumbing Accepted Vendor Eagle Pro Home Solutions …" at bounding box center [285, 161] width 571 height 323
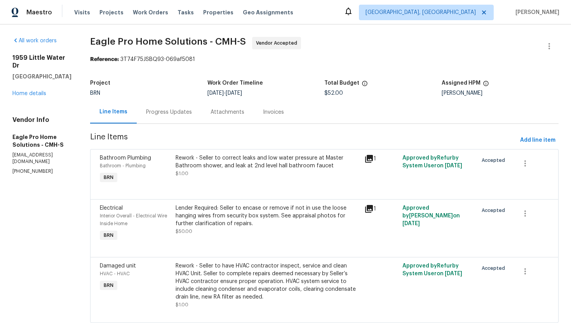
click at [177, 112] on div "Progress Updates" at bounding box center [169, 112] width 46 height 8
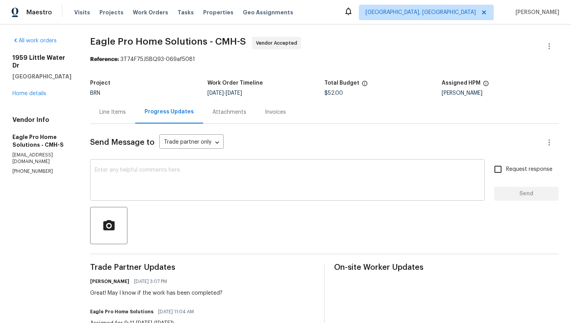
click at [234, 167] on div "x ​" at bounding box center [287, 181] width 395 height 40
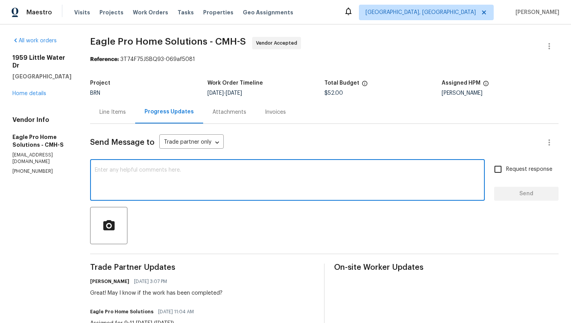
paste textarea "The AC was not running. The on/off switch was installed upside down in the outs…"
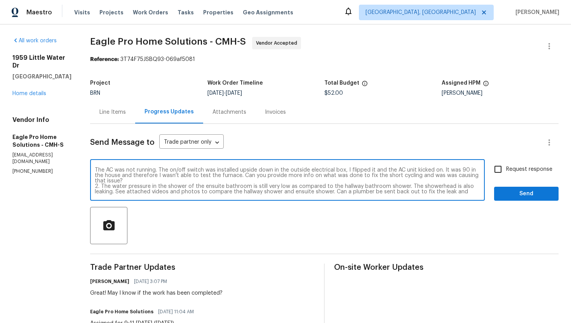
click at [197, 183] on textarea "The AC was not running. The on/off switch was installed upside down in the outs…" at bounding box center [287, 180] width 385 height 27
click at [228, 183] on textarea "The AC was not running. The on/off switch was installed upside down in the outs…" at bounding box center [287, 180] width 385 height 27
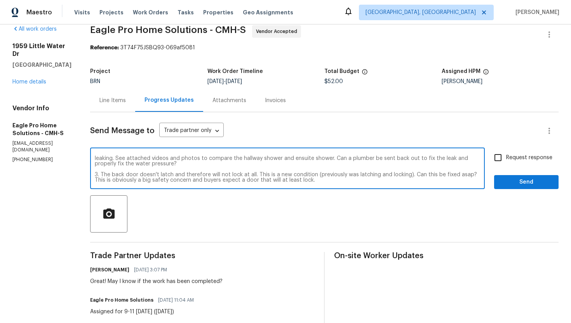
scroll to position [15, 0]
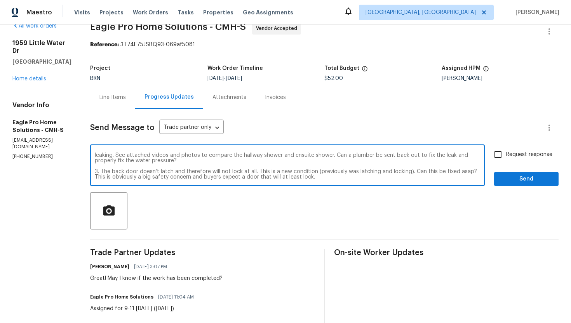
type textarea "The AC was not running. The on/off switch was installed upside down in the outs…"
click at [495, 157] on input "Request response" at bounding box center [498, 154] width 16 height 16
checkbox input "true"
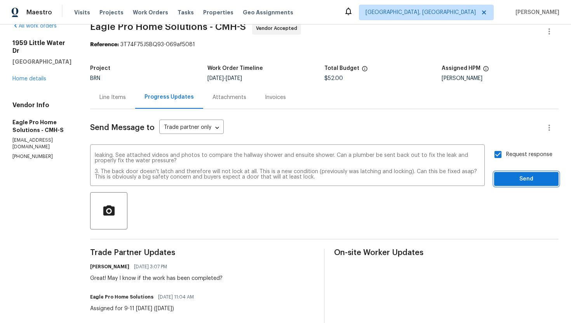
click at [512, 186] on button "Send" at bounding box center [526, 179] width 64 height 14
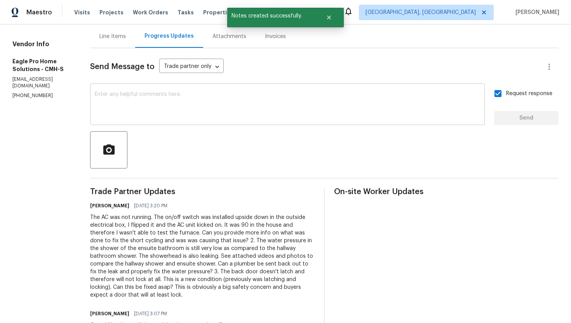
scroll to position [34, 0]
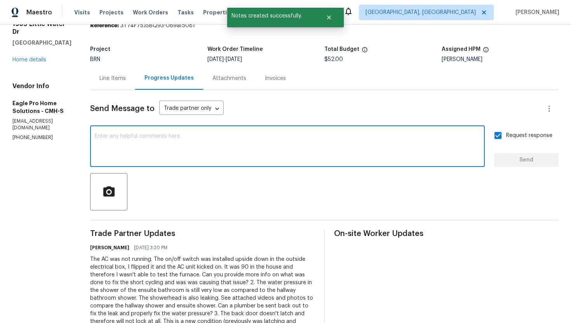
click at [255, 156] on textarea at bounding box center [287, 147] width 385 height 27
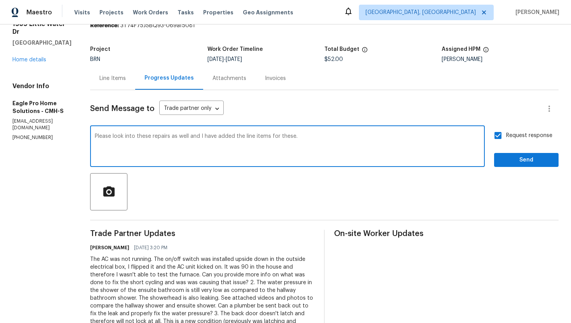
type textarea "Please look into these repairs as well and I have added the line items for thes…"
click at [540, 160] on span "Send" at bounding box center [526, 160] width 52 height 10
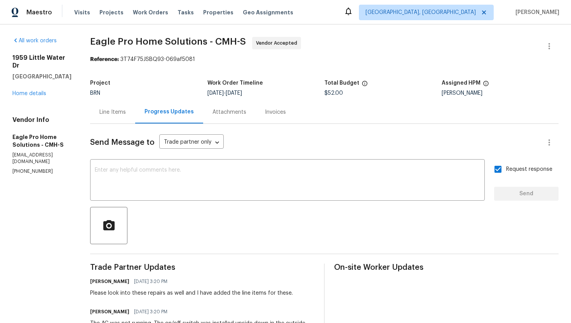
click at [124, 112] on div "Line Items" at bounding box center [112, 112] width 26 height 8
